Goal: Transaction & Acquisition: Download file/media

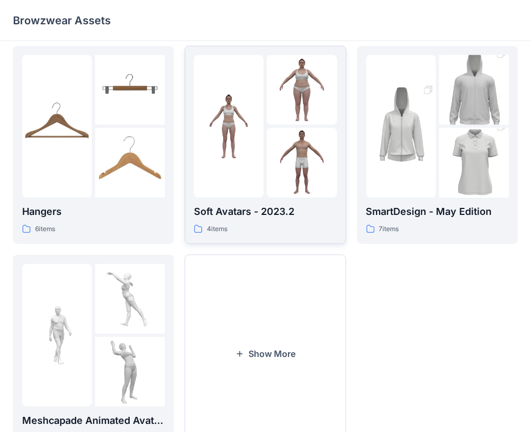
scroll to position [268, 0]
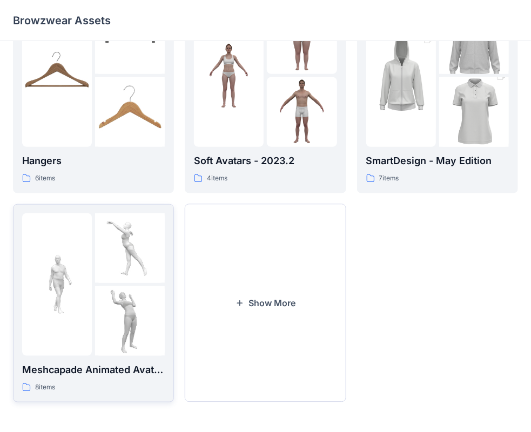
click at [77, 261] on img at bounding box center [57, 284] width 70 height 70
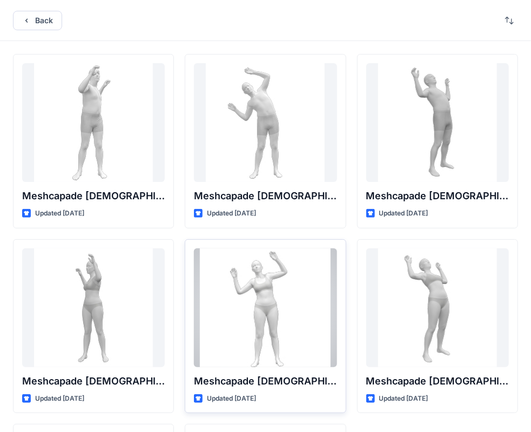
click at [287, 297] on div at bounding box center [265, 307] width 143 height 119
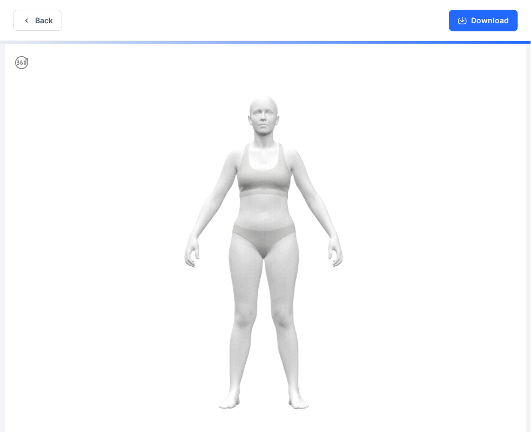
drag, startPoint x: 443, startPoint y: 229, endPoint x: 336, endPoint y: 234, distance: 107.0
click at [336, 234] on img at bounding box center [265, 237] width 521 height 393
drag, startPoint x: 444, startPoint y: 242, endPoint x: 142, endPoint y: 222, distance: 302.4
click at [140, 223] on img at bounding box center [265, 237] width 521 height 393
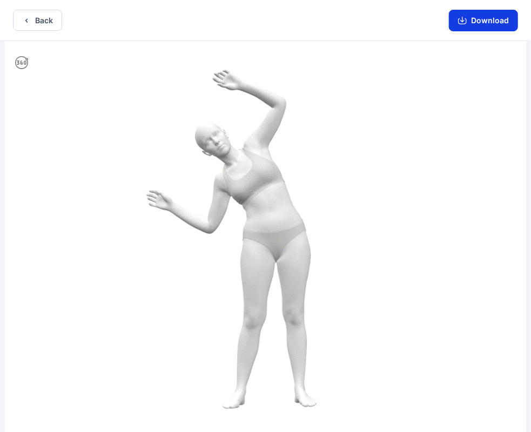
click at [459, 16] on icon "button" at bounding box center [462, 20] width 9 height 9
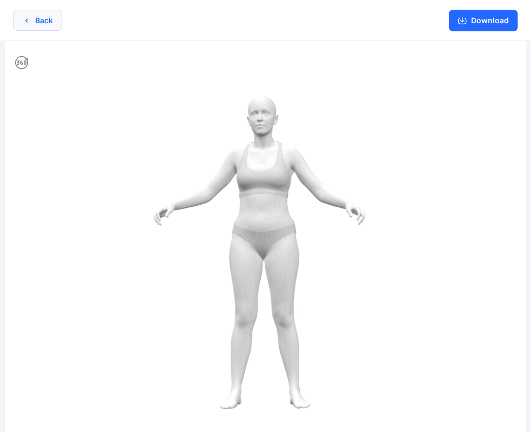
click at [40, 23] on button "Back" at bounding box center [37, 20] width 49 height 21
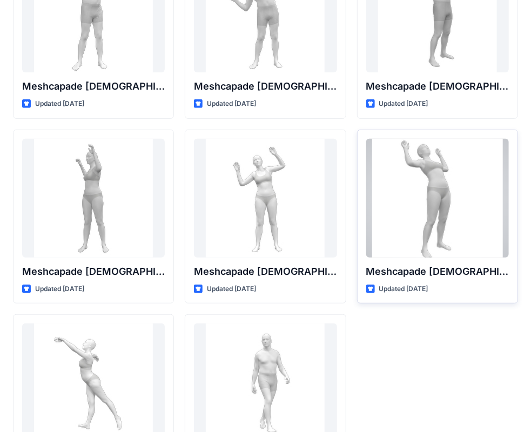
scroll to position [179, 0]
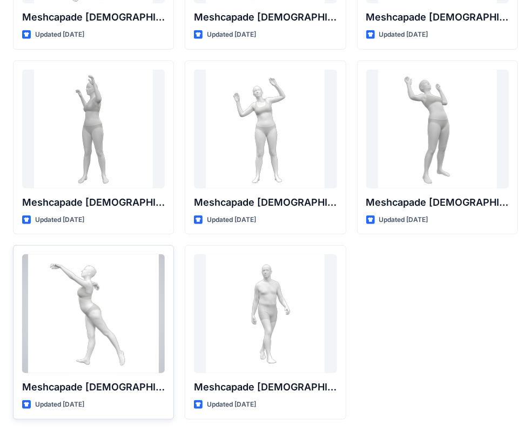
click at [127, 299] on div at bounding box center [93, 313] width 143 height 119
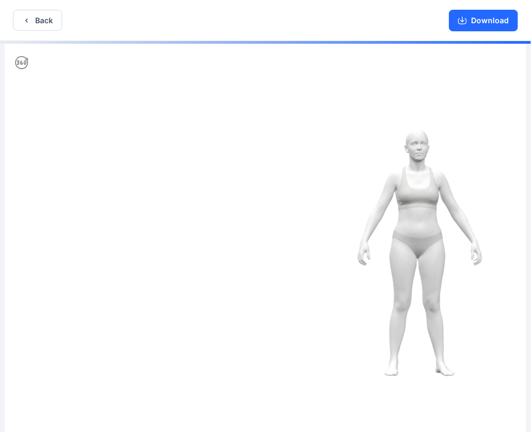
click at [353, 183] on img at bounding box center [265, 237] width 521 height 393
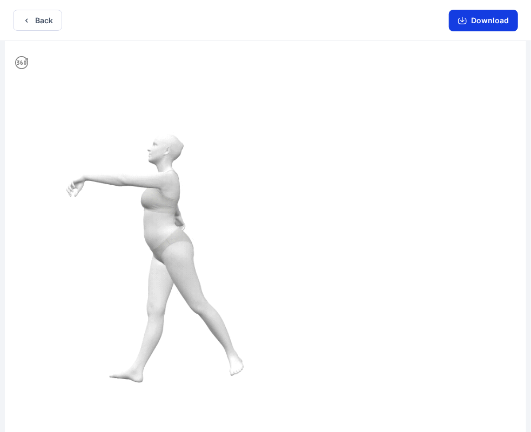
click at [490, 18] on button "Download" at bounding box center [483, 21] width 69 height 22
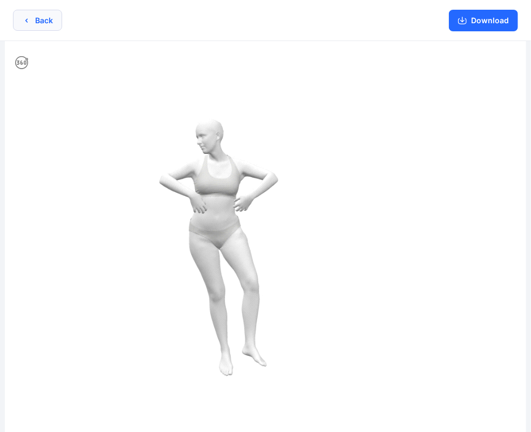
click at [47, 19] on button "Back" at bounding box center [37, 20] width 49 height 21
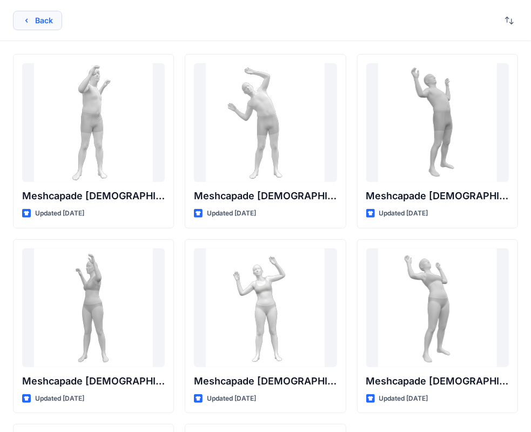
click at [46, 22] on button "Back" at bounding box center [37, 20] width 49 height 19
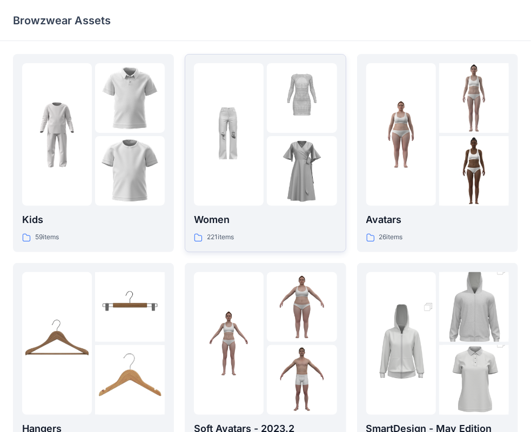
click at [277, 158] on img at bounding box center [302, 171] width 70 height 70
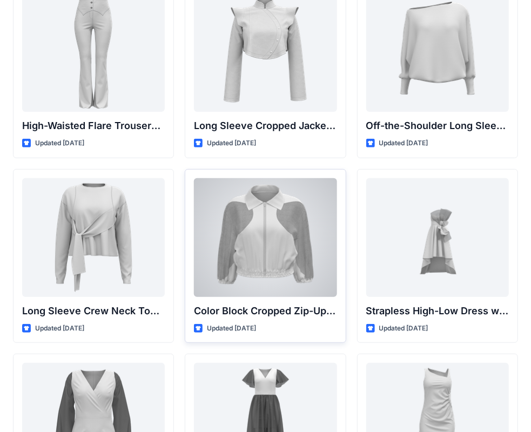
scroll to position [162, 0]
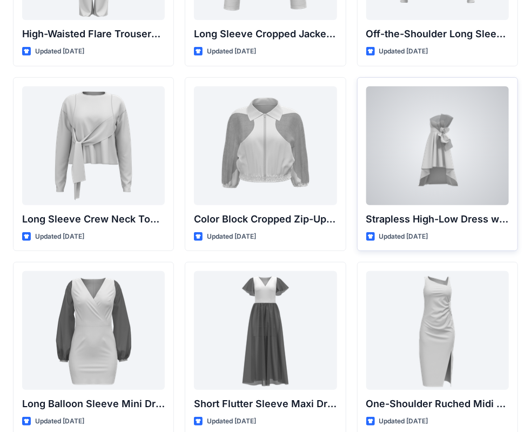
click at [417, 173] on div at bounding box center [437, 145] width 143 height 119
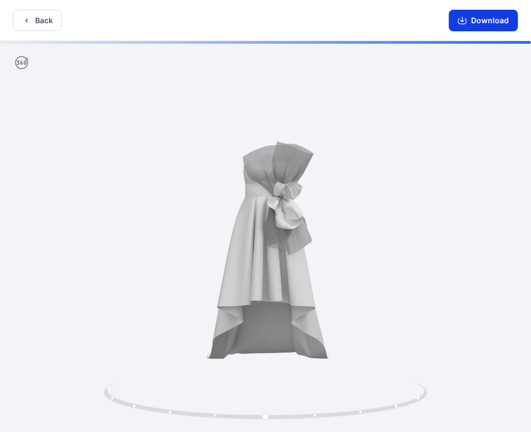
click at [494, 17] on button "Download" at bounding box center [483, 21] width 69 height 22
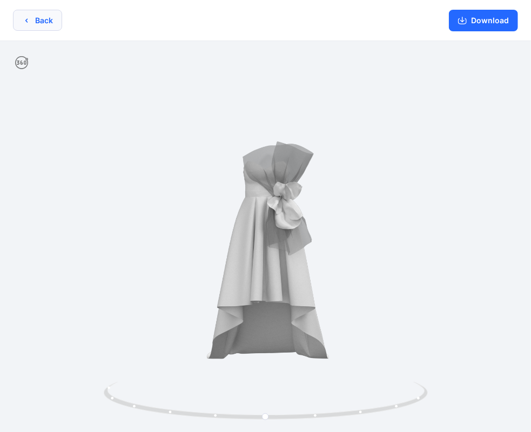
click at [18, 18] on button "Back" at bounding box center [37, 20] width 49 height 21
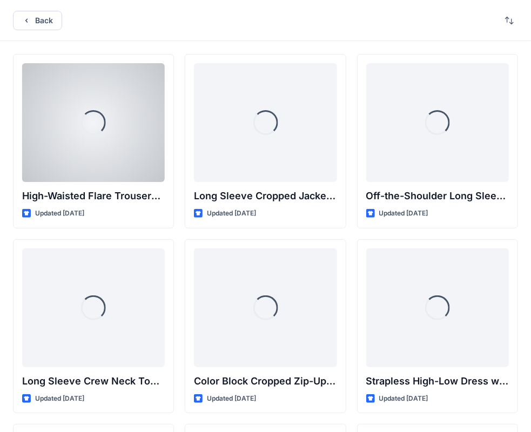
scroll to position [162, 0]
